Goal: Information Seeking & Learning: Learn about a topic

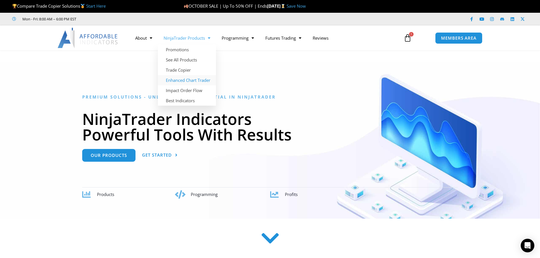
click at [208, 80] on link "Enhanced Chart Trader" at bounding box center [187, 80] width 58 height 10
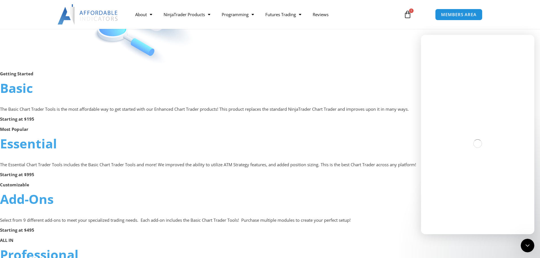
scroll to position [312, 0]
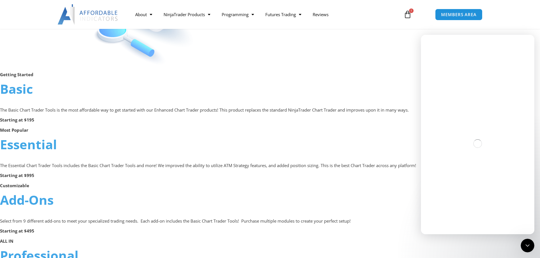
click at [45, 140] on link "Essential" at bounding box center [28, 144] width 57 height 17
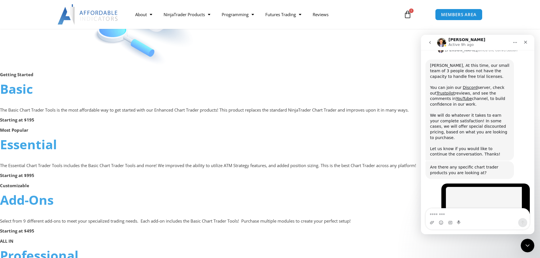
click at [39, 142] on link "Essential" at bounding box center [28, 144] width 57 height 17
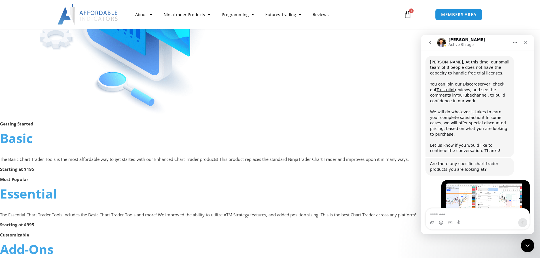
scroll to position [255, 0]
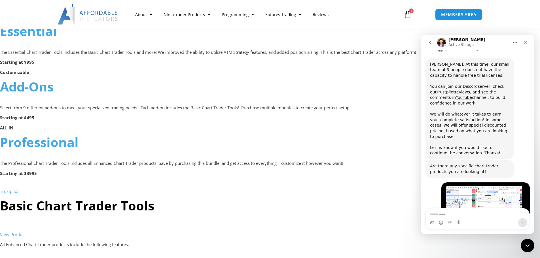
scroll to position [2553, 0]
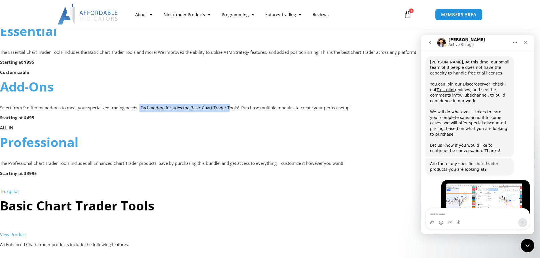
drag, startPoint x: 142, startPoint y: 111, endPoint x: 237, endPoint y: 109, distance: 95.5
click at [237, 109] on p "Select from 9 different add-ons to meet your specialized trading needs. Each ad…" at bounding box center [270, 108] width 540 height 8
click at [249, 109] on p "Select from 9 different add-ons to meet your specialized trading needs. Each ad…" at bounding box center [270, 108] width 540 height 8
drag, startPoint x: 227, startPoint y: 110, endPoint x: 180, endPoint y: 110, distance: 47.9
click at [182, 111] on p "Select from 9 different add-ons to meet your specialized trading needs. Each ad…" at bounding box center [270, 108] width 540 height 8
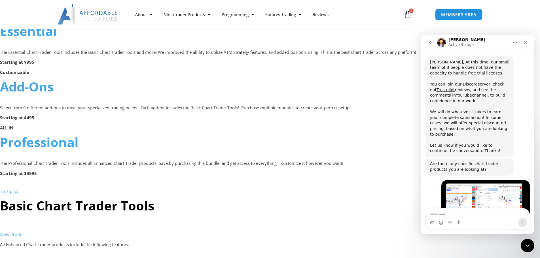
click at [176, 110] on p "Select from 9 different add-ons to meet your specialized trading needs. Each ad…" at bounding box center [270, 108] width 540 height 8
click at [217, 111] on p "Select from 9 different add-ons to meet your specialized trading needs. Each ad…" at bounding box center [270, 108] width 540 height 8
drag, startPoint x: 259, startPoint y: 112, endPoint x: 263, endPoint y: 112, distance: 3.1
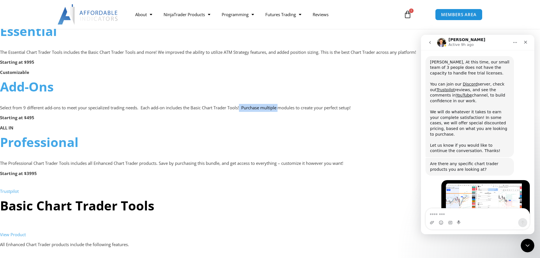
drag, startPoint x: 242, startPoint y: 108, endPoint x: 233, endPoint y: 108, distance: 9.6
click at [233, 108] on p "Select from 9 different add-ons to meet your specialized trading needs. Each ad…" at bounding box center [270, 108] width 540 height 8
drag, startPoint x: 186, startPoint y: 107, endPoint x: 156, endPoint y: 107, distance: 29.2
click at [182, 107] on p "Select from 9 different add-ons to meet your specialized trading needs. Each ad…" at bounding box center [270, 108] width 540 height 8
drag, startPoint x: 156, startPoint y: 107, endPoint x: 125, endPoint y: 107, distance: 31.2
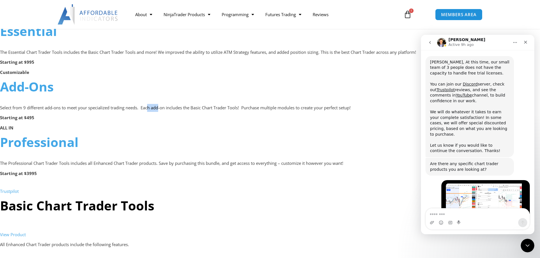
click at [148, 108] on p "Select from 9 different add-ons to meet your specialized trading needs. Each ad…" at bounding box center [270, 108] width 540 height 8
click at [124, 107] on p "Select from 9 different add-ons to meet your specialized trading needs. Each ad…" at bounding box center [270, 108] width 540 height 8
click at [184, 110] on p "Select from 9 different add-ons to meet your specialized trading needs. Each ad…" at bounding box center [270, 108] width 540 height 8
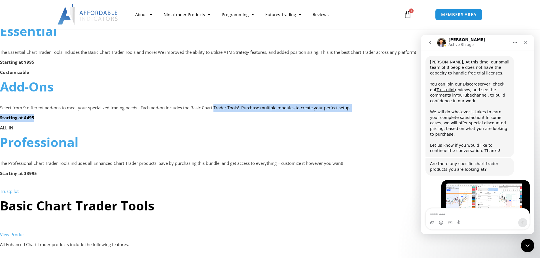
click at [276, 116] on p "Starting at $495" at bounding box center [270, 118] width 540 height 8
drag, startPoint x: 264, startPoint y: 114, endPoint x: 247, endPoint y: 113, distance: 17.3
drag, startPoint x: 219, startPoint y: 112, endPoint x: 214, endPoint y: 112, distance: 4.6
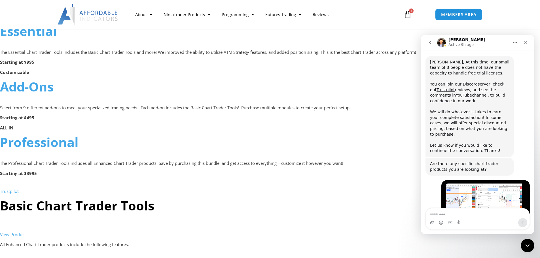
drag, startPoint x: 203, startPoint y: 111, endPoint x: 186, endPoint y: 109, distance: 17.4
click at [202, 111] on p "Select from 9 different add-ons to meet your specialized trading needs. Each ad…" at bounding box center [270, 108] width 540 height 8
drag, startPoint x: 186, startPoint y: 109, endPoint x: 169, endPoint y: 107, distance: 17.7
click at [183, 109] on p "Select from 9 different add-ons to meet your specialized trading needs. Each ad…" at bounding box center [270, 108] width 540 height 8
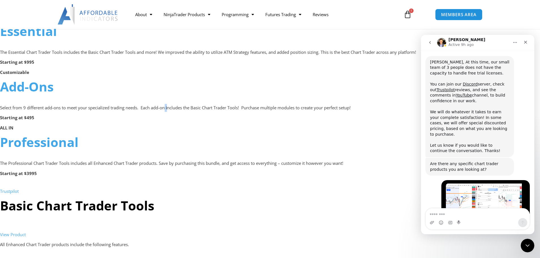
drag, startPoint x: 169, startPoint y: 107, endPoint x: 165, endPoint y: 107, distance: 4.0
click at [167, 107] on p "Select from 9 different add-ons to meet your specialized trading needs. Each ad…" at bounding box center [270, 108] width 540 height 8
drag, startPoint x: 158, startPoint y: 107, endPoint x: 123, endPoint y: 101, distance: 35.6
click at [150, 107] on p "Select from 9 different add-ons to meet your specialized trading needs. Each ad…" at bounding box center [270, 108] width 540 height 8
drag, startPoint x: 150, startPoint y: 46, endPoint x: 205, endPoint y: 57, distance: 55.8
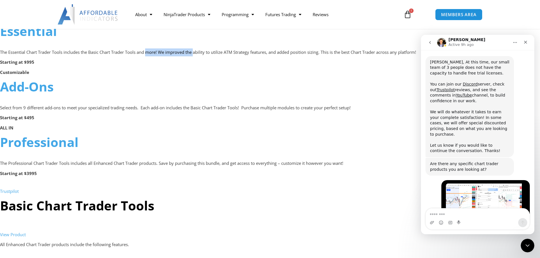
drag, startPoint x: 205, startPoint y: 57, endPoint x: 216, endPoint y: 59, distance: 12.2
drag, startPoint x: 251, startPoint y: 63, endPoint x: 306, endPoint y: 65, distance: 55.3
click at [306, 65] on p "Starting at $995" at bounding box center [270, 62] width 540 height 8
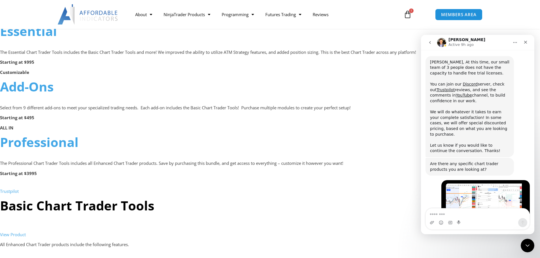
drag, startPoint x: 256, startPoint y: 61, endPoint x: 217, endPoint y: 65, distance: 39.3
click at [246, 63] on p "Starting at $995" at bounding box center [270, 62] width 540 height 8
drag, startPoint x: 173, startPoint y: 66, endPoint x: 165, endPoint y: 63, distance: 9.5
click at [168, 65] on p "Starting at $995" at bounding box center [270, 62] width 540 height 8
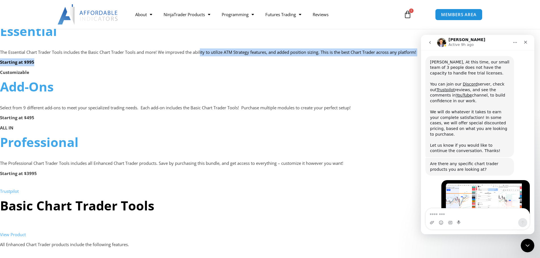
drag, startPoint x: 163, startPoint y: 60, endPoint x: 236, endPoint y: 45, distance: 74.2
click at [337, 59] on p "Starting at $995" at bounding box center [270, 62] width 540 height 8
drag, startPoint x: 312, startPoint y: 65, endPoint x: 242, endPoint y: 76, distance: 71.4
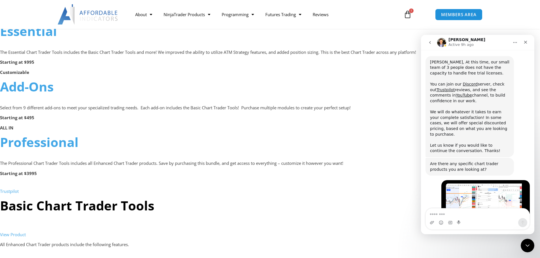
click at [226, 80] on h2 "Add-Ons" at bounding box center [270, 86] width 540 height 17
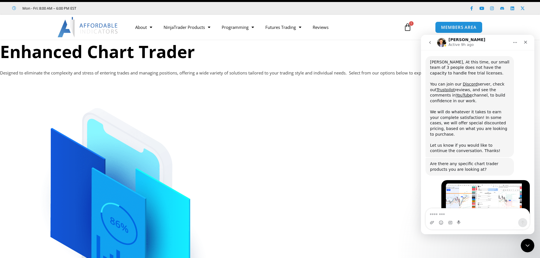
scroll to position [0, 0]
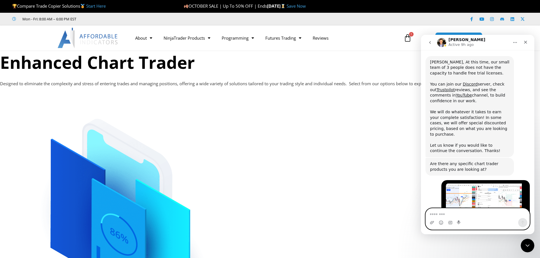
click at [467, 217] on textarea "Message…" at bounding box center [477, 213] width 104 height 10
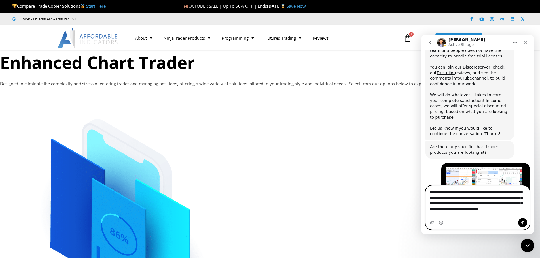
scroll to position [2575, 0]
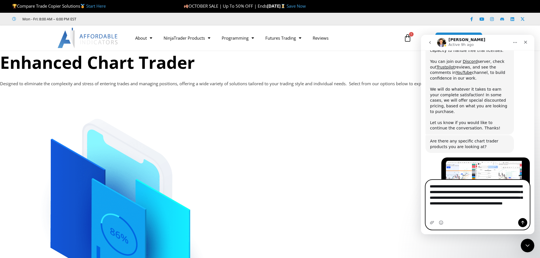
type textarea "**********"
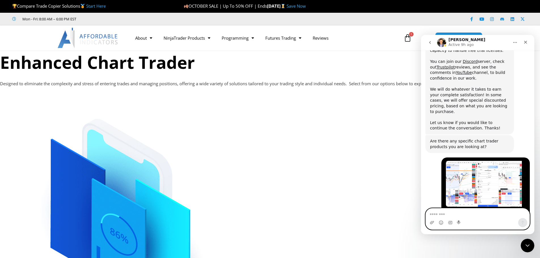
scroll to position [2597, 0]
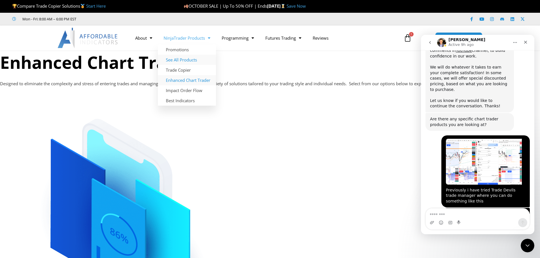
click at [186, 59] on link "See All Products" at bounding box center [187, 60] width 58 height 10
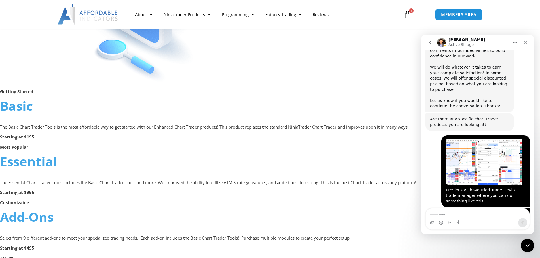
scroll to position [312, 0]
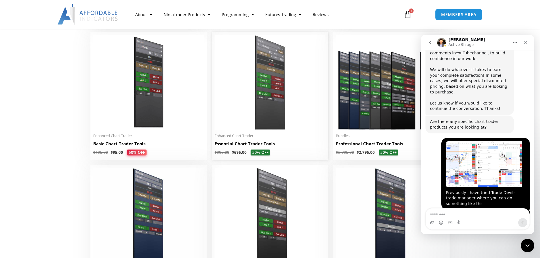
scroll to position [2597, 0]
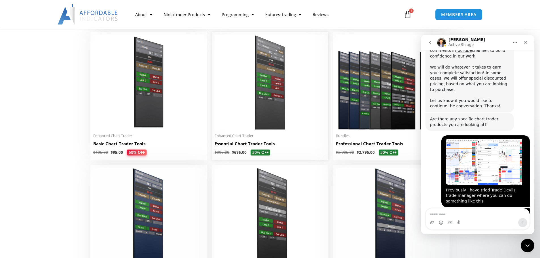
click at [244, 145] on h2 "Essential Chart Trader Tools" at bounding box center [269, 144] width 111 height 6
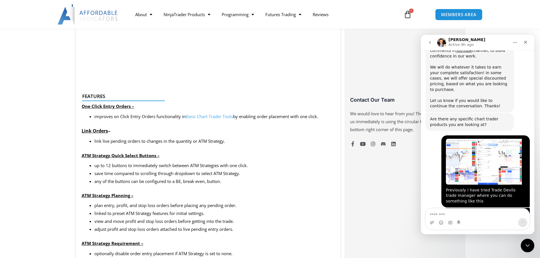
scroll to position [453, 0]
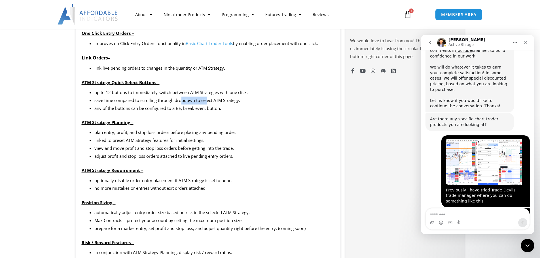
drag, startPoint x: 182, startPoint y: 102, endPoint x: 208, endPoint y: 96, distance: 27.2
click at [208, 97] on li "save time compared to scrolling through dropdown to select ATM Strategy." at bounding box center [214, 101] width 240 height 8
click at [193, 99] on li "save time compared to scrolling through dropdown to select ATM Strategy." at bounding box center [214, 101] width 240 height 8
drag, startPoint x: 178, startPoint y: 103, endPoint x: 155, endPoint y: 108, distance: 23.3
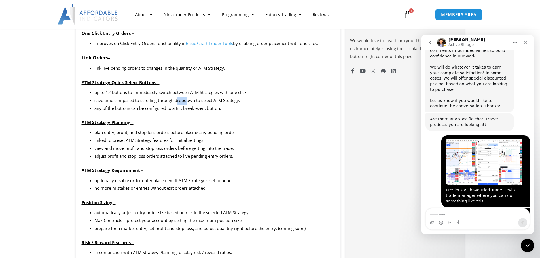
click at [174, 103] on li "save time compared to scrolling through dropdown to select ATM Strategy." at bounding box center [214, 101] width 240 height 8
drag, startPoint x: 137, startPoint y: 139, endPoint x: 180, endPoint y: 139, distance: 42.2
click at [146, 137] on li "linked to preset ATM Strategy features for initial settings." at bounding box center [214, 141] width 240 height 8
drag, startPoint x: 180, startPoint y: 139, endPoint x: 203, endPoint y: 144, distance: 24.2
click at [183, 140] on li "linked to preset ATM Strategy features for initial settings." at bounding box center [214, 141] width 240 height 8
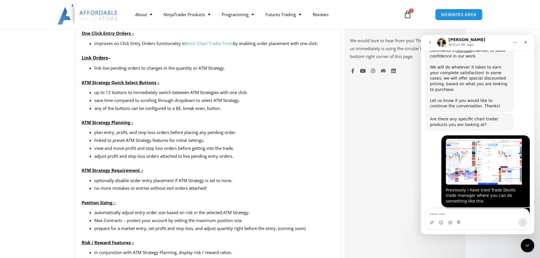
click at [203, 144] on li "linked to preset ATM Strategy features for initial settings." at bounding box center [214, 141] width 240 height 8
drag, startPoint x: 188, startPoint y: 149, endPoint x: 99, endPoint y: 152, distance: 89.5
click at [154, 150] on li "view and move profit and stop loss orders before getting into the trade." at bounding box center [214, 148] width 240 height 8
click at [98, 152] on li "view and move profit and stop loss orders before getting into the trade." at bounding box center [214, 148] width 240 height 8
drag, startPoint x: 113, startPoint y: 154, endPoint x: 240, endPoint y: 170, distance: 128.4
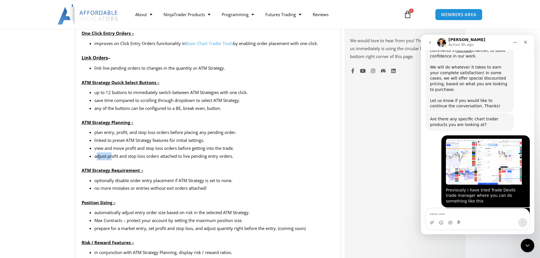
click at [128, 155] on li "adjust profit and stop loss orders attached to live pending entry orders." at bounding box center [214, 156] width 240 height 8
drag, startPoint x: 199, startPoint y: 178, endPoint x: 121, endPoint y: 184, distance: 78.4
click at [154, 183] on li "optionally disable order entry placement if ATM Strategy is set to none." at bounding box center [214, 181] width 240 height 8
drag, startPoint x: 119, startPoint y: 184, endPoint x: 125, endPoint y: 183, distance: 5.7
click at [116, 184] on ul "optionally disable order entry placement if ATM Strategy is set to none. no mor…" at bounding box center [214, 185] width 240 height 16
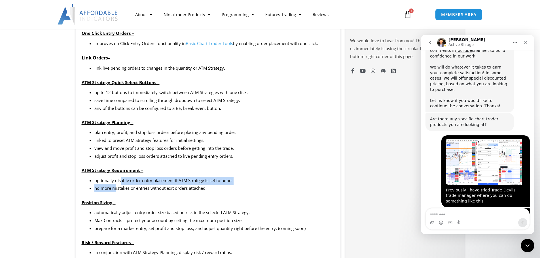
click at [232, 184] on li "optionally disable order entry placement if ATM Strategy is set to none." at bounding box center [214, 181] width 240 height 8
drag, startPoint x: 216, startPoint y: 185, endPoint x: 173, endPoint y: 182, distance: 43.2
click at [189, 184] on ul "optionally disable order entry placement if ATM Strategy is set to none. no mor…" at bounding box center [214, 185] width 240 height 16
click at [158, 184] on li "optionally disable order entry placement if ATM Strategy is set to none." at bounding box center [214, 181] width 240 height 8
click at [129, 190] on li "no more mistakes or entries without exit orders attached!" at bounding box center [214, 188] width 240 height 8
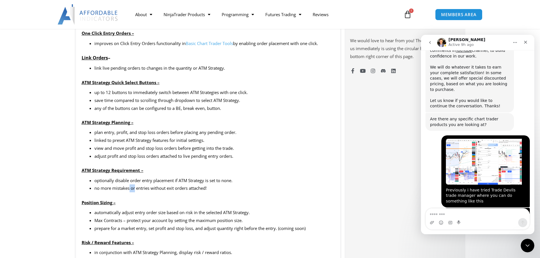
click at [129, 190] on li "no more mistakes or entries without exit orders attached!" at bounding box center [214, 188] width 240 height 8
drag, startPoint x: 195, startPoint y: 206, endPoint x: 188, endPoint y: 209, distance: 7.3
click at [193, 207] on div "plan entry, profit, and stop loss orders before placing any pending order. link…" at bounding box center [208, 188] width 253 height 118
click at [196, 214] on li "automatically adjust entry order size based on risk in the selected ATM Strateg…" at bounding box center [214, 213] width 240 height 8
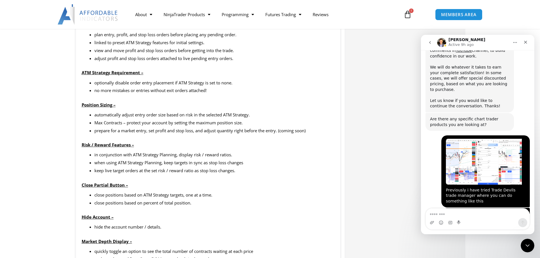
scroll to position [595, 0]
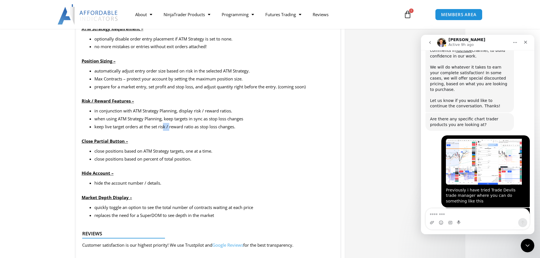
drag, startPoint x: 164, startPoint y: 123, endPoint x: 198, endPoint y: 125, distance: 34.0
click at [174, 124] on li "keep live target orders at the set risk / reward ratio as stop loss changes." at bounding box center [214, 127] width 240 height 8
click at [200, 126] on li "keep live target orders at the set risk / reward ratio as stop loss changes." at bounding box center [214, 127] width 240 height 8
drag, startPoint x: 199, startPoint y: 146, endPoint x: 199, endPoint y: 155, distance: 8.5
click at [199, 148] on div "in conjunction with ATM Strategy Planning, display risk / reward ratios. when u…" at bounding box center [208, 147] width 253 height 80
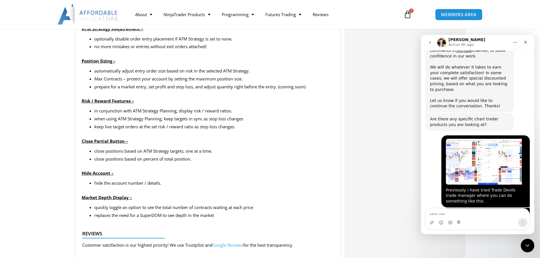
drag, startPoint x: 198, startPoint y: 156, endPoint x: 186, endPoint y: 159, distance: 12.2
click at [196, 157] on li "close positions based on percent of total position." at bounding box center [214, 159] width 240 height 8
drag, startPoint x: 186, startPoint y: 159, endPoint x: 171, endPoint y: 160, distance: 14.8
click at [174, 160] on li "close positions based on percent of total position." at bounding box center [214, 159] width 240 height 8
drag, startPoint x: 164, startPoint y: 160, endPoint x: 153, endPoint y: 162, distance: 11.2
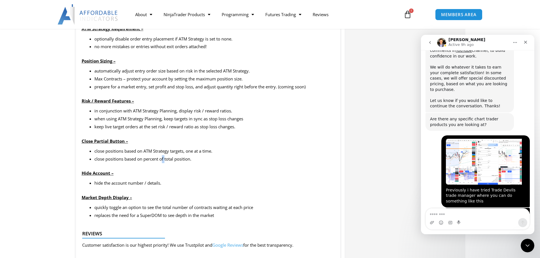
click at [163, 160] on li "close positions based on percent of total position." at bounding box center [214, 159] width 240 height 8
drag, startPoint x: 153, startPoint y: 162, endPoint x: 142, endPoint y: 163, distance: 10.8
click at [144, 162] on li "close positions based on percent of total position." at bounding box center [214, 159] width 240 height 8
click at [142, 163] on li "close positions based on percent of total position." at bounding box center [214, 159] width 240 height 8
click at [179, 167] on div "in conjunction with ATM Strategy Planning, display risk / reward ratios. when u…" at bounding box center [208, 147] width 253 height 80
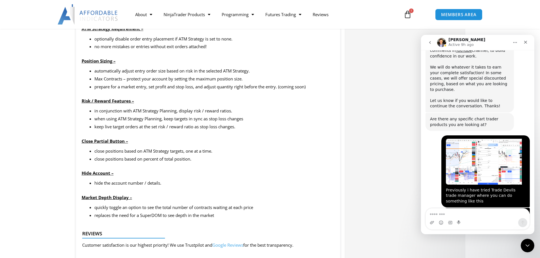
click at [193, 168] on div "in conjunction with ATM Strategy Planning, display risk / reward ratios. when u…" at bounding box center [208, 147] width 253 height 80
drag, startPoint x: 193, startPoint y: 168, endPoint x: 171, endPoint y: 168, distance: 22.1
click at [190, 169] on div "in conjunction with ATM Strategy Planning, display risk / reward ratios. when u…" at bounding box center [208, 147] width 253 height 80
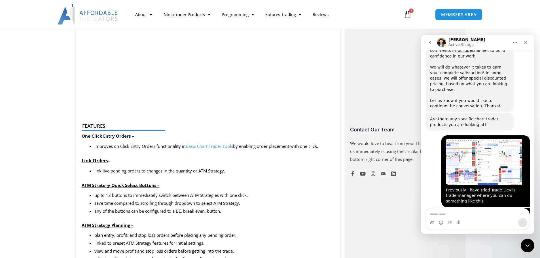
scroll to position [397, 0]
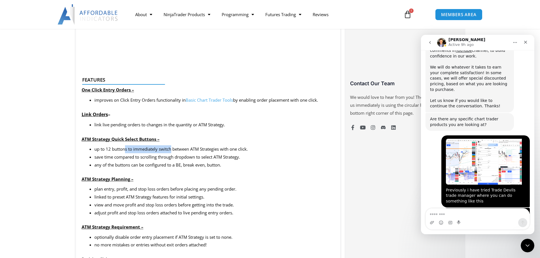
drag, startPoint x: 126, startPoint y: 149, endPoint x: 171, endPoint y: 149, distance: 45.3
click at [171, 149] on li "up to 12 buttons to immediately switch between ATM Strategies with one click." at bounding box center [214, 149] width 240 height 8
drag, startPoint x: 140, startPoint y: 156, endPoint x: 123, endPoint y: 159, distance: 17.2
click at [139, 157] on li "save time compared to scrolling through dropdown to select ATM Strategy." at bounding box center [214, 157] width 240 height 8
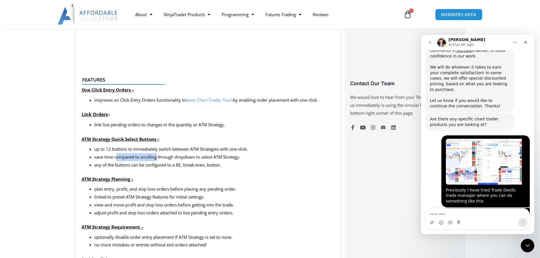
drag, startPoint x: 115, startPoint y: 159, endPoint x: 164, endPoint y: 159, distance: 48.7
click at [157, 158] on li "save time compared to scrolling through dropdown to select ATM Strategy." at bounding box center [214, 157] width 240 height 8
click at [164, 159] on li "save time compared to scrolling through dropdown to select ATM Strategy." at bounding box center [214, 157] width 240 height 8
drag, startPoint x: 141, startPoint y: 171, endPoint x: 114, endPoint y: 173, distance: 27.8
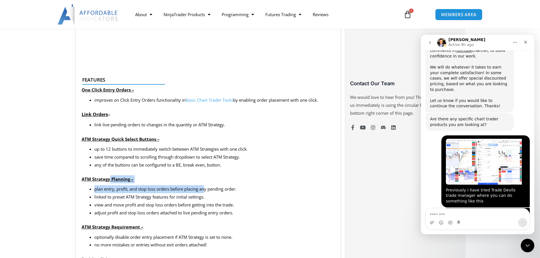
drag, startPoint x: 109, startPoint y: 173, endPoint x: 206, endPoint y: 185, distance: 97.1
click at [205, 185] on li "plan entry, profit, and stop loss orders before placing any pending order." at bounding box center [214, 189] width 240 height 8
drag, startPoint x: 170, startPoint y: 187, endPoint x: 167, endPoint y: 188, distance: 3.5
click at [168, 187] on li "plan entry, profit, and stop loss orders before placing any pending order." at bounding box center [214, 189] width 240 height 8
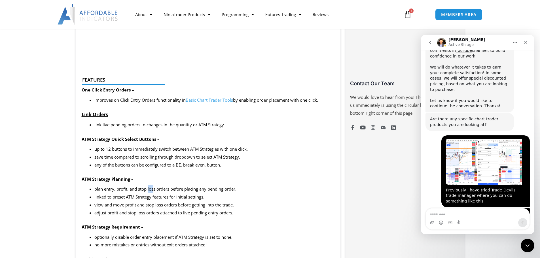
click at [148, 190] on li "plan entry, profit, and stop loss orders before placing any pending order." at bounding box center [214, 189] width 240 height 8
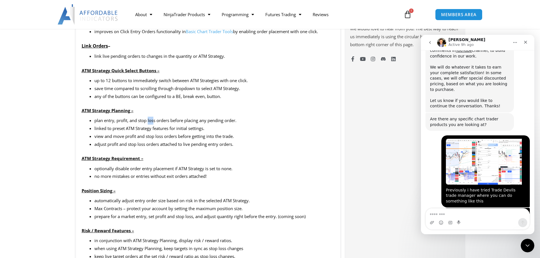
scroll to position [510, 0]
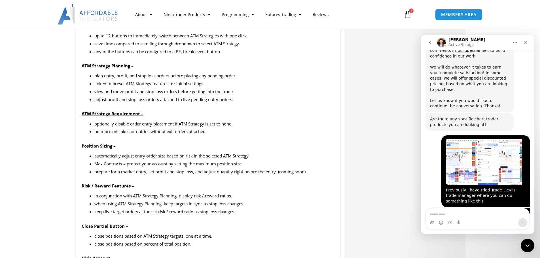
click at [152, 165] on li "Max Contracts – protect your account by setting the maximum position size." at bounding box center [214, 164] width 240 height 8
drag, startPoint x: 165, startPoint y: 163, endPoint x: 173, endPoint y: 163, distance: 7.9
click at [167, 163] on li "Max Contracts – protect your account by setting the maximum position size." at bounding box center [214, 164] width 240 height 8
click at [181, 164] on li "Max Contracts – protect your account by setting the maximum position size." at bounding box center [214, 164] width 240 height 8
drag, startPoint x: 201, startPoint y: 167, endPoint x: 225, endPoint y: 167, distance: 24.4
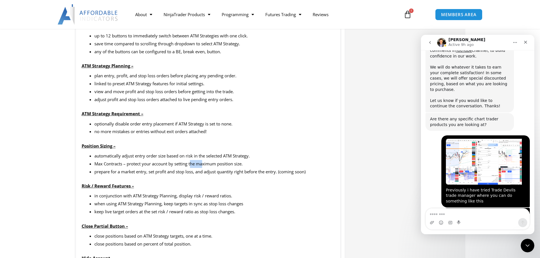
click at [205, 167] on li "Max Contracts – protect your account by setting the maximum position size." at bounding box center [214, 164] width 240 height 8
click at [224, 167] on li "Max Contracts – protect your account by setting the maximum position size." at bounding box center [214, 164] width 240 height 8
click at [233, 170] on li "prepare for a market entry, set profit and stop loss, and adjust quantity right…" at bounding box center [214, 172] width 240 height 8
click at [156, 175] on li "prepare for a market entry, set profit and stop loss, and adjust quantity right…" at bounding box center [214, 172] width 240 height 8
drag, startPoint x: 105, startPoint y: 193, endPoint x: 217, endPoint y: 193, distance: 112.5
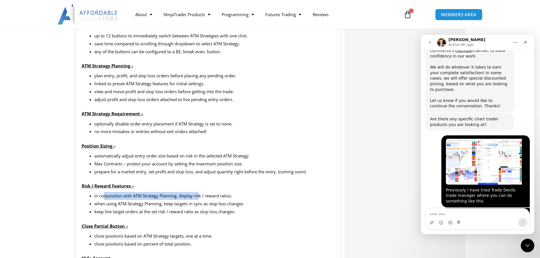
click at [209, 192] on li "in conjunction with ATM Strategy Planning, display risk / reward ratios." at bounding box center [214, 196] width 240 height 8
click at [217, 193] on li "in conjunction with ATM Strategy Planning, display risk / reward ratios." at bounding box center [214, 196] width 240 height 8
drag, startPoint x: 184, startPoint y: 197, endPoint x: 114, endPoint y: 198, distance: 70.5
click at [181, 197] on li "in conjunction with ATM Strategy Planning, display risk / reward ratios." at bounding box center [214, 196] width 240 height 8
drag, startPoint x: 114, startPoint y: 198, endPoint x: 206, endPoint y: 199, distance: 92.1
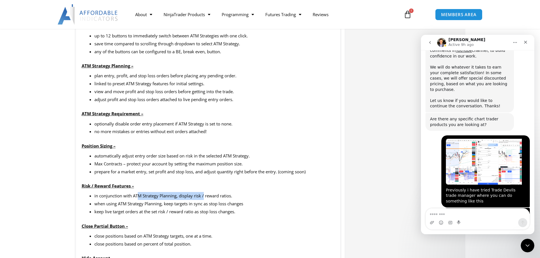
click at [204, 199] on li "in conjunction with ATM Strategy Planning, display risk / reward ratios." at bounding box center [214, 196] width 240 height 8
click at [207, 200] on li "when using ATM Strategy Planning, keep targets in sync as stop loss changes" at bounding box center [214, 204] width 240 height 8
click at [187, 202] on li "when using ATM Strategy Planning, keep targets in sync as stop loss changes" at bounding box center [214, 204] width 240 height 8
drag, startPoint x: 168, startPoint y: 205, endPoint x: 152, endPoint y: 205, distance: 16.5
click at [161, 205] on li "when using ATM Strategy Planning, keep targets in sync as stop loss changes" at bounding box center [214, 204] width 240 height 8
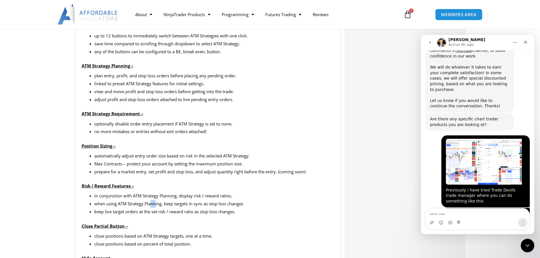
click at [152, 205] on li "when using ATM Strategy Planning, keep targets in sync as stop loss changes" at bounding box center [214, 204] width 240 height 8
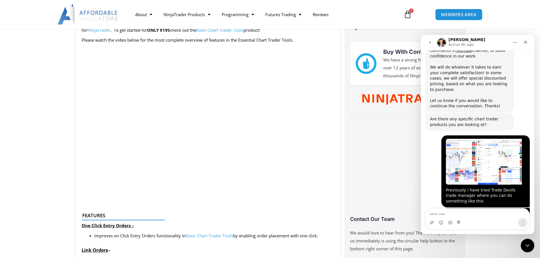
scroll to position [255, 0]
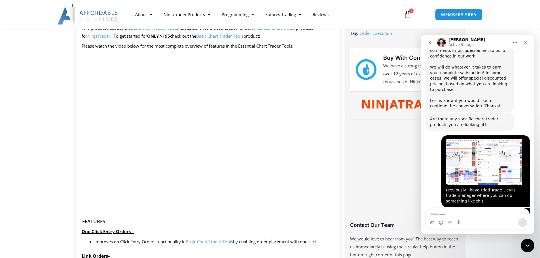
drag, startPoint x: 461, startPoint y: 139, endPoint x: 467, endPoint y: 128, distance: 13.2
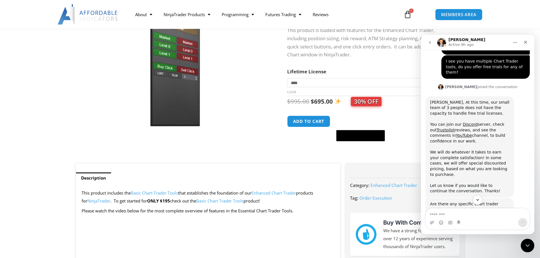
scroll to position [0, 0]
